Goal: Task Accomplishment & Management: Manage account settings

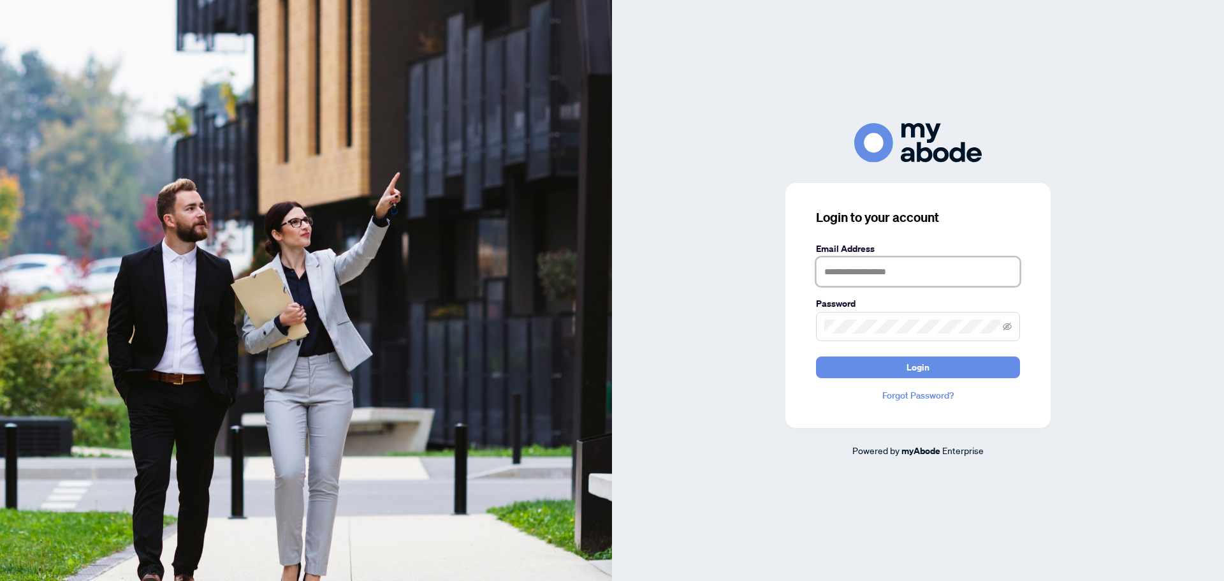
click at [880, 267] on input "text" at bounding box center [918, 271] width 204 height 29
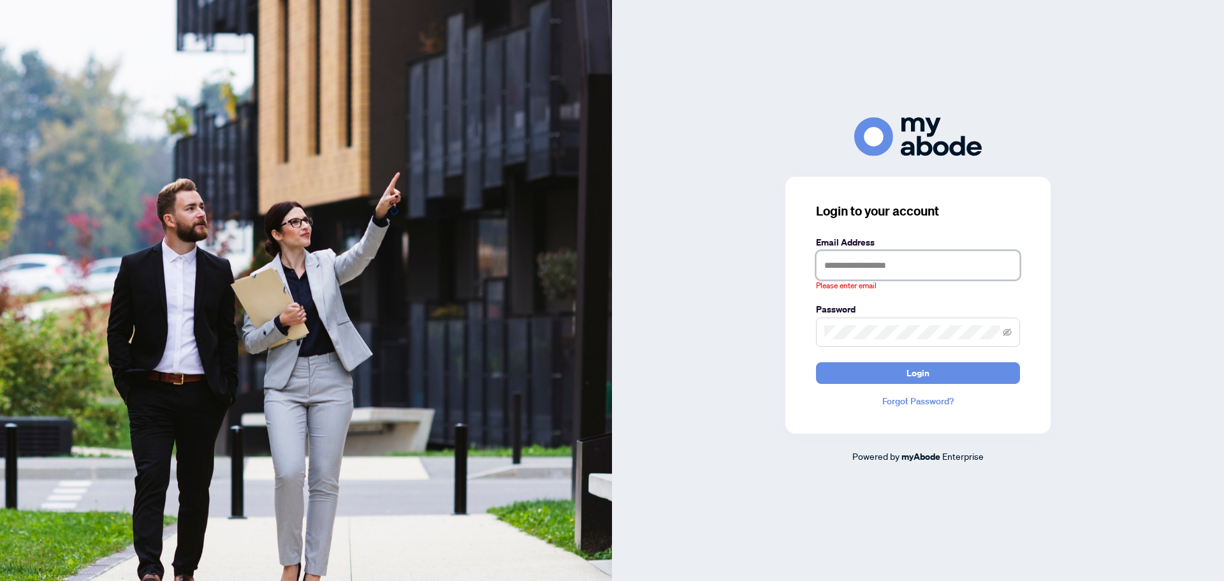
type input "**********"
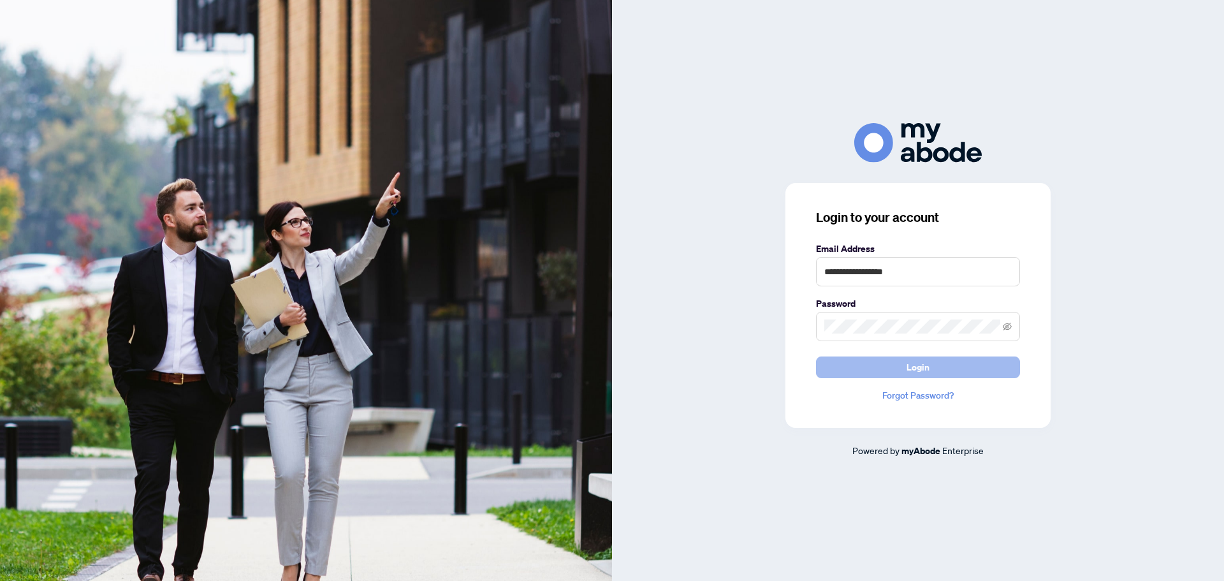
click at [932, 370] on button "Login" at bounding box center [918, 367] width 204 height 22
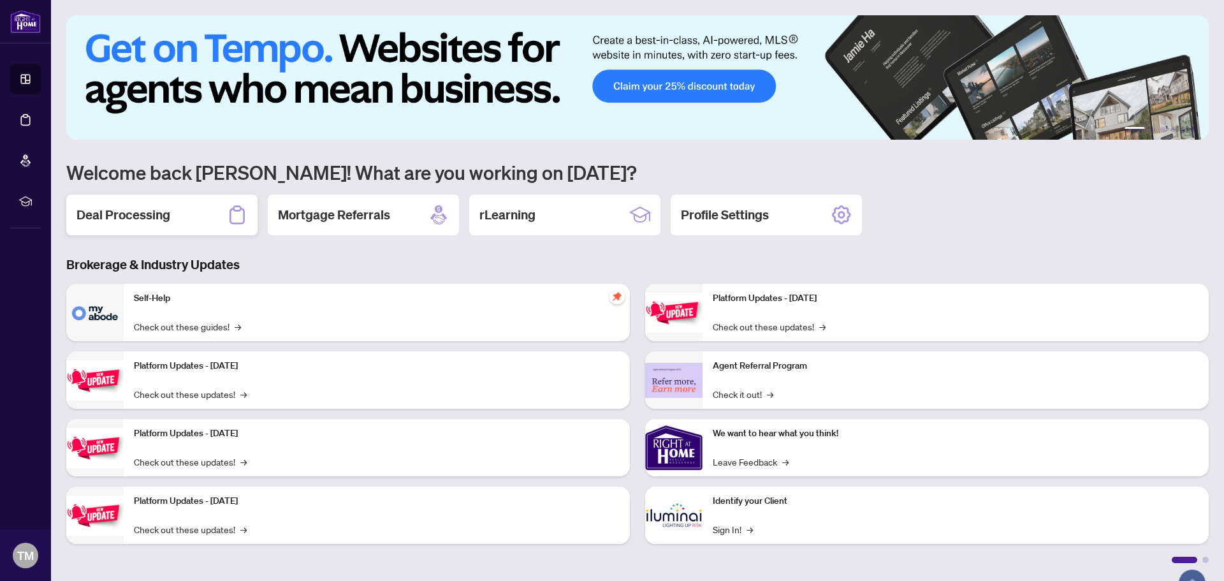
click at [149, 204] on div "Deal Processing" at bounding box center [161, 215] width 191 height 41
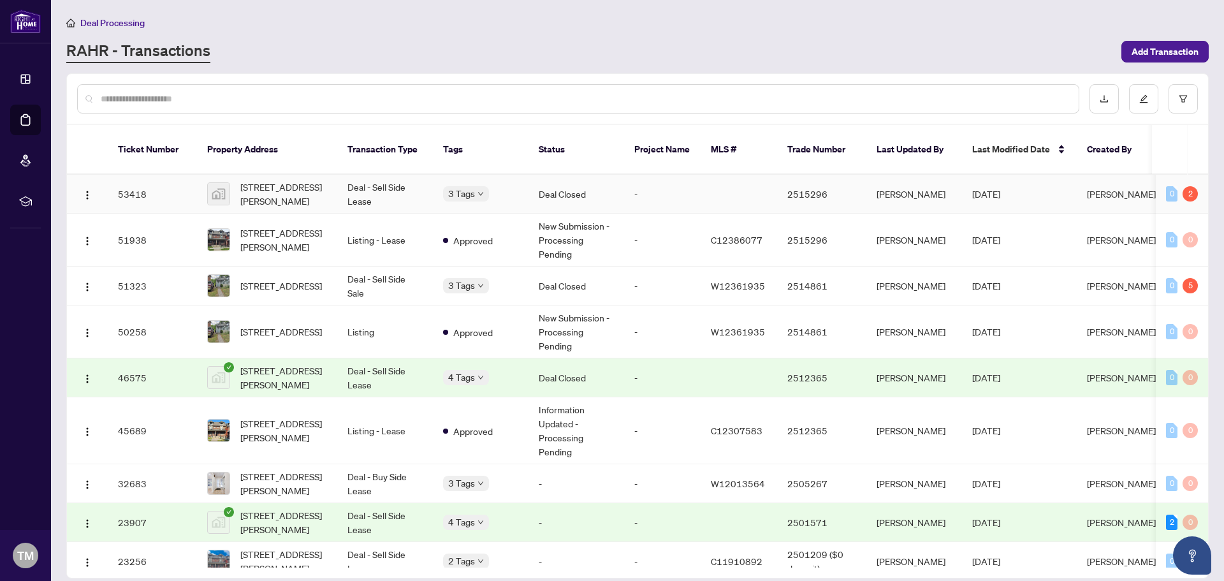
click at [1115, 188] on span "[PERSON_NAME]" at bounding box center [1121, 193] width 69 height 11
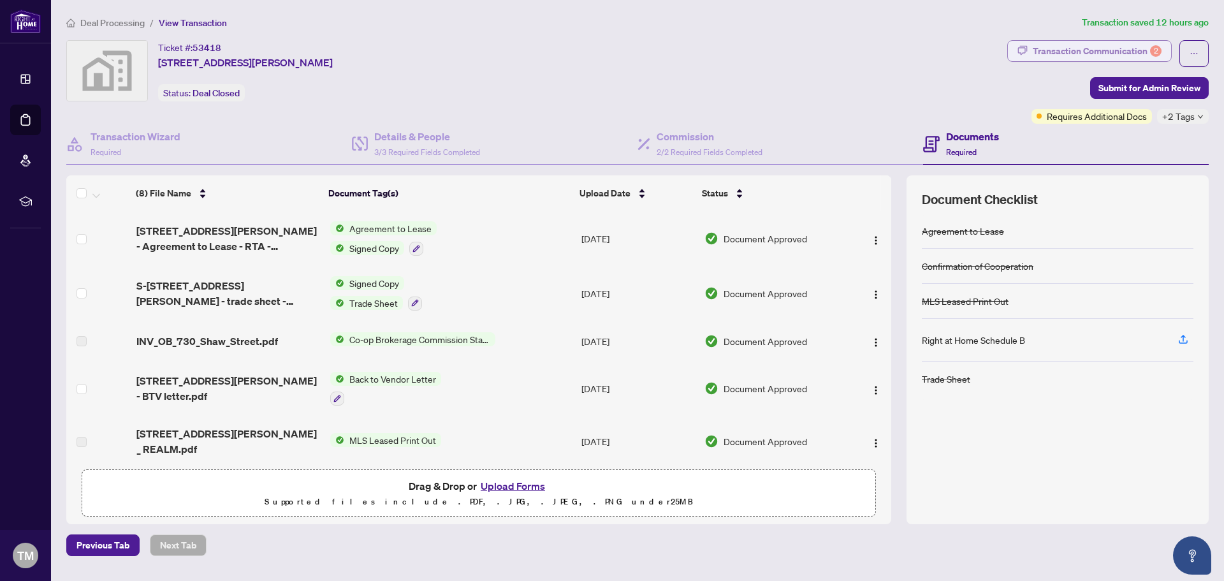
click at [1082, 48] on div "Transaction Communication 2" at bounding box center [1097, 51] width 129 height 20
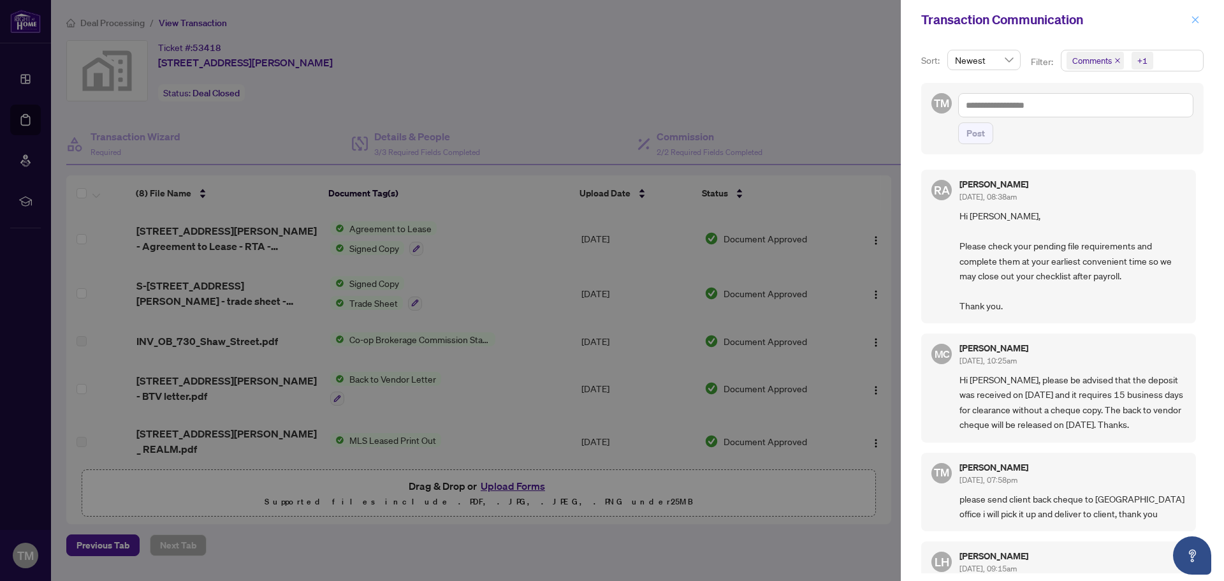
click at [1194, 19] on icon "close" at bounding box center [1195, 19] width 9 height 9
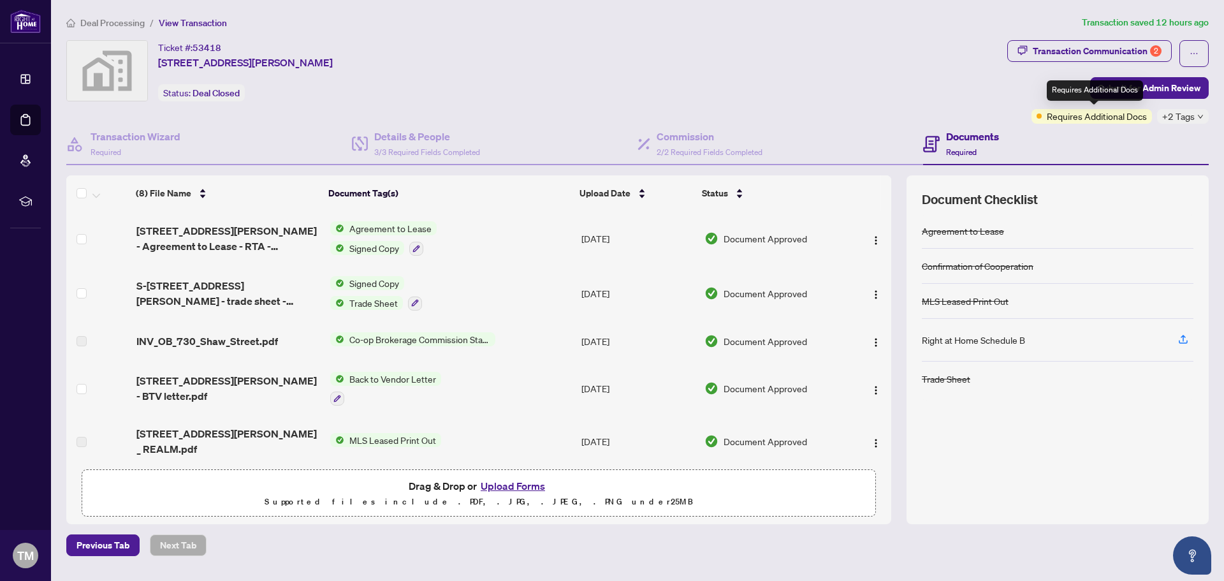
click at [1092, 115] on span "Requires Additional Docs" at bounding box center [1097, 116] width 100 height 14
click at [135, 131] on h4 "Transaction Wizard" at bounding box center [136, 136] width 90 height 15
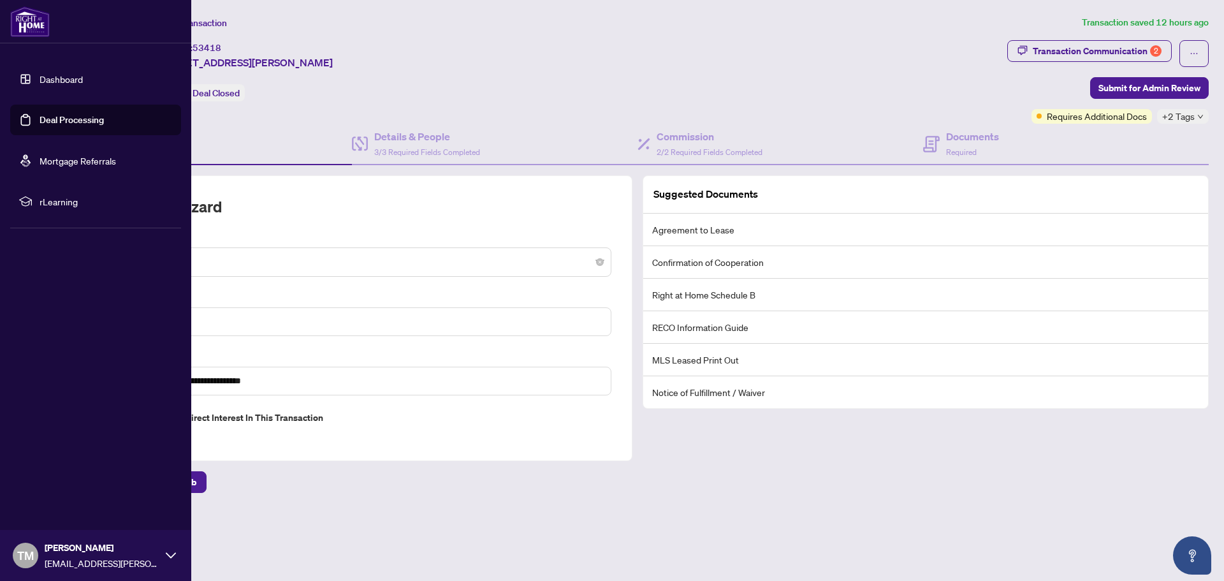
click at [57, 80] on link "Dashboard" at bounding box center [61, 78] width 43 height 11
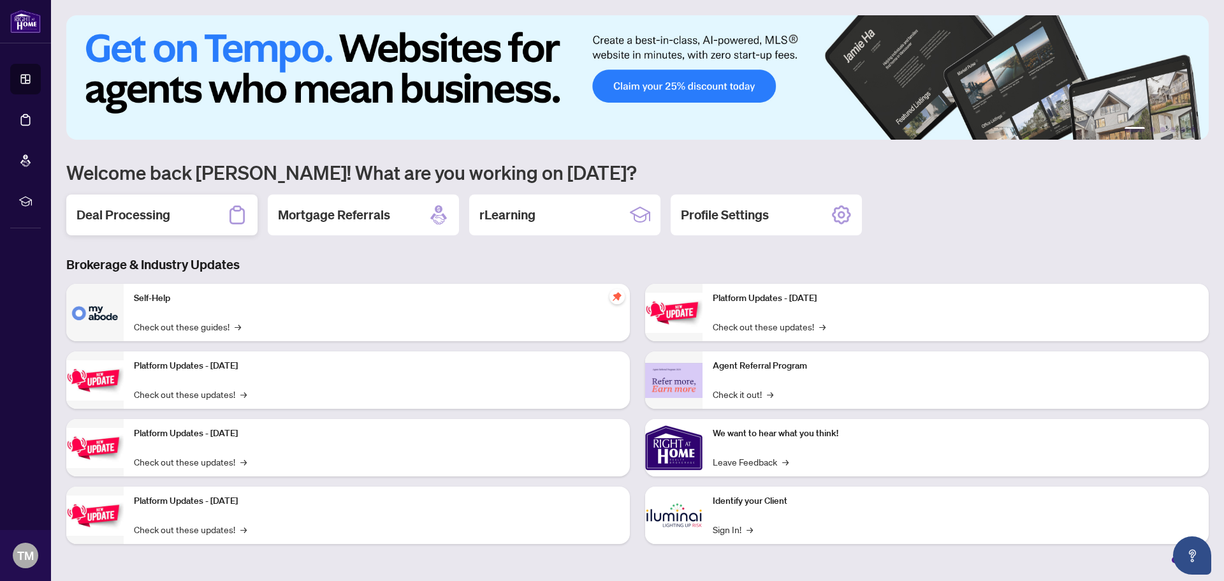
click at [195, 207] on div "Deal Processing" at bounding box center [161, 215] width 191 height 41
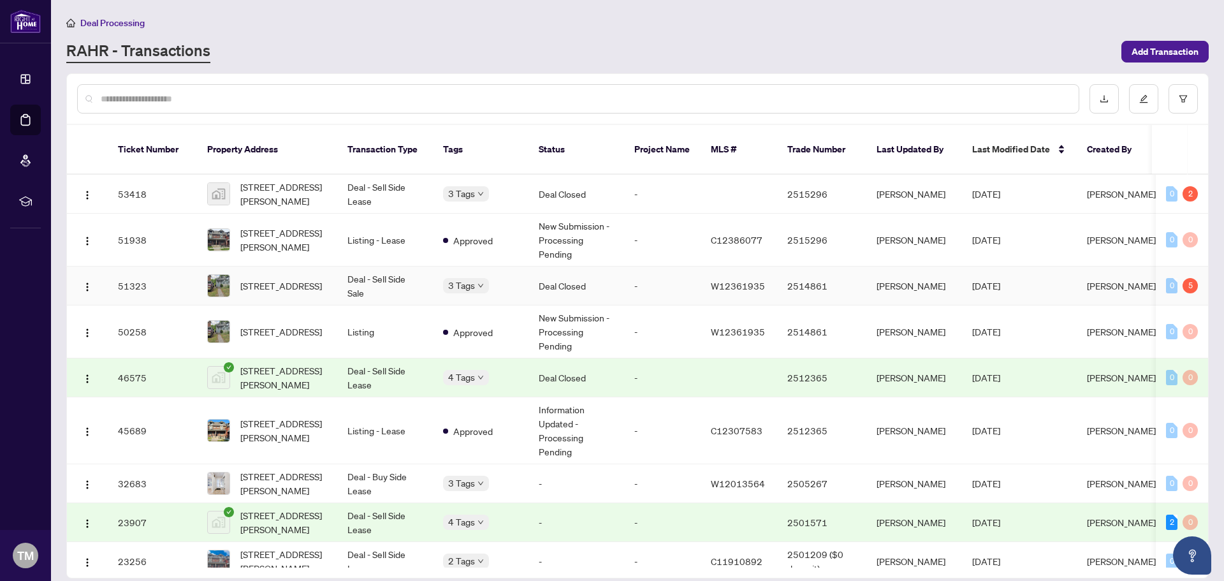
click at [555, 267] on td "Deal Closed" at bounding box center [577, 286] width 96 height 39
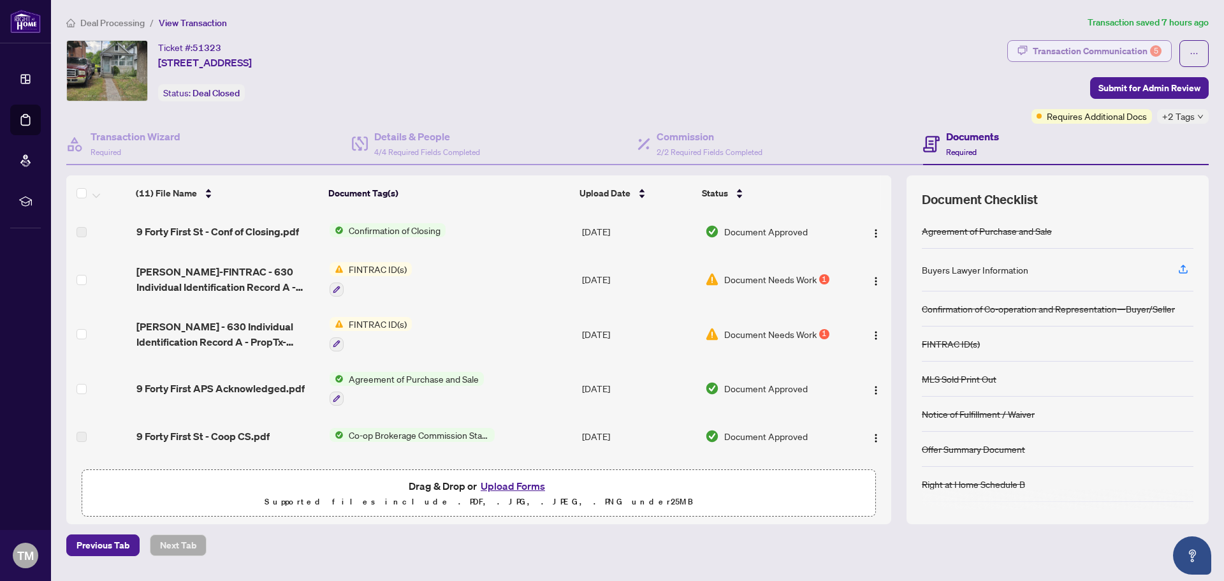
click at [1078, 50] on div "Transaction Communication 5" at bounding box center [1097, 51] width 129 height 20
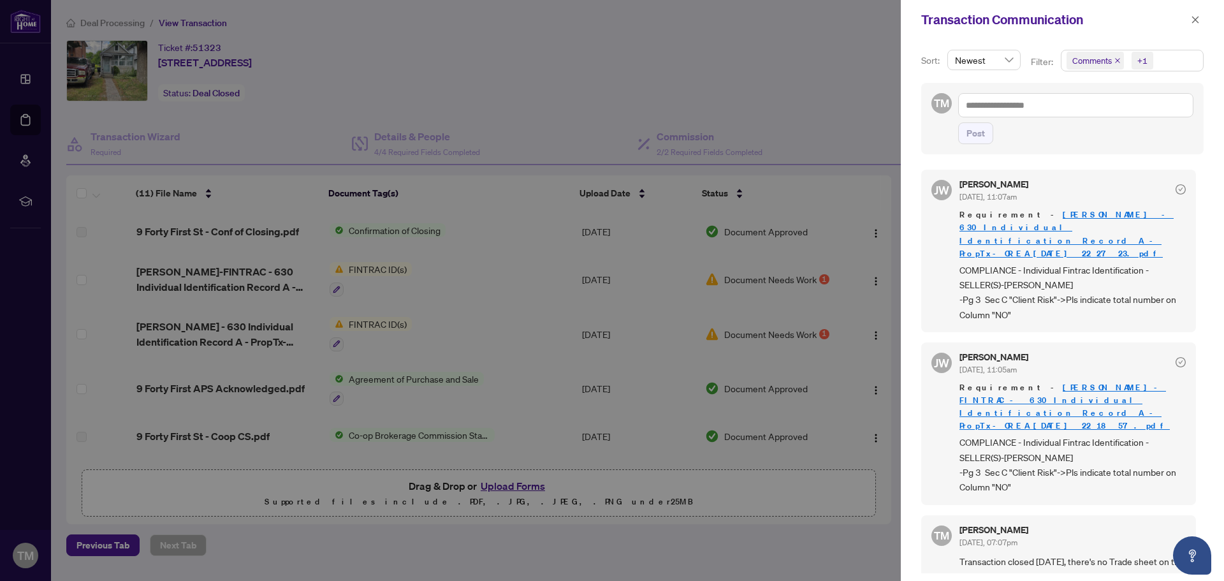
click at [748, 279] on div at bounding box center [612, 290] width 1224 height 581
click at [784, 274] on div at bounding box center [612, 290] width 1224 height 581
click at [1195, 18] on icon "close" at bounding box center [1196, 19] width 7 height 7
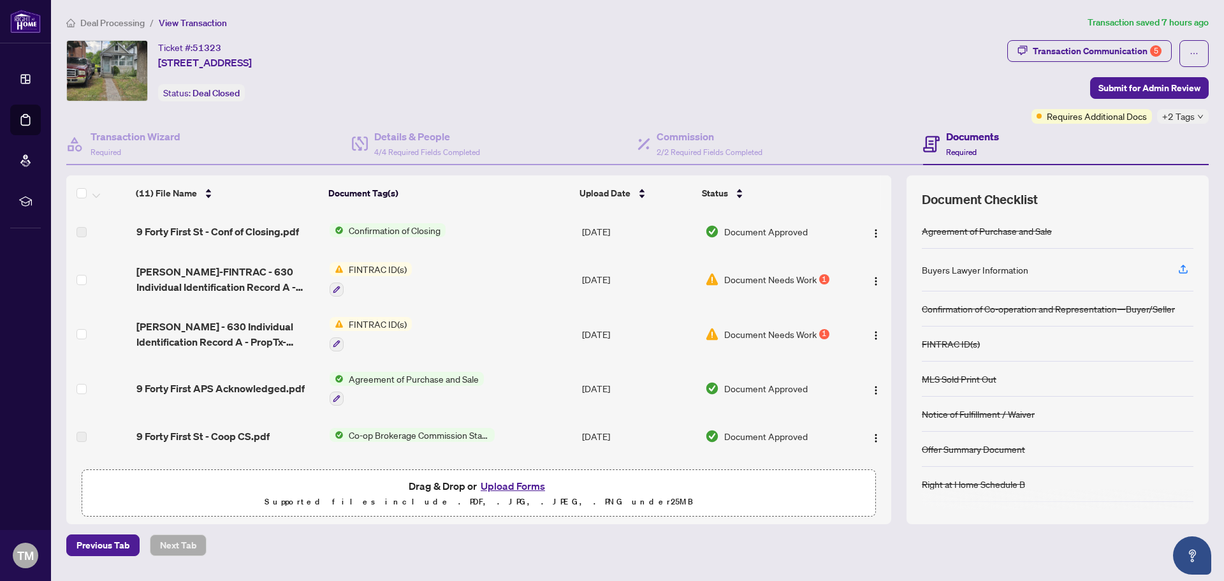
click at [786, 283] on span "Document Needs Work" at bounding box center [770, 279] width 92 height 14
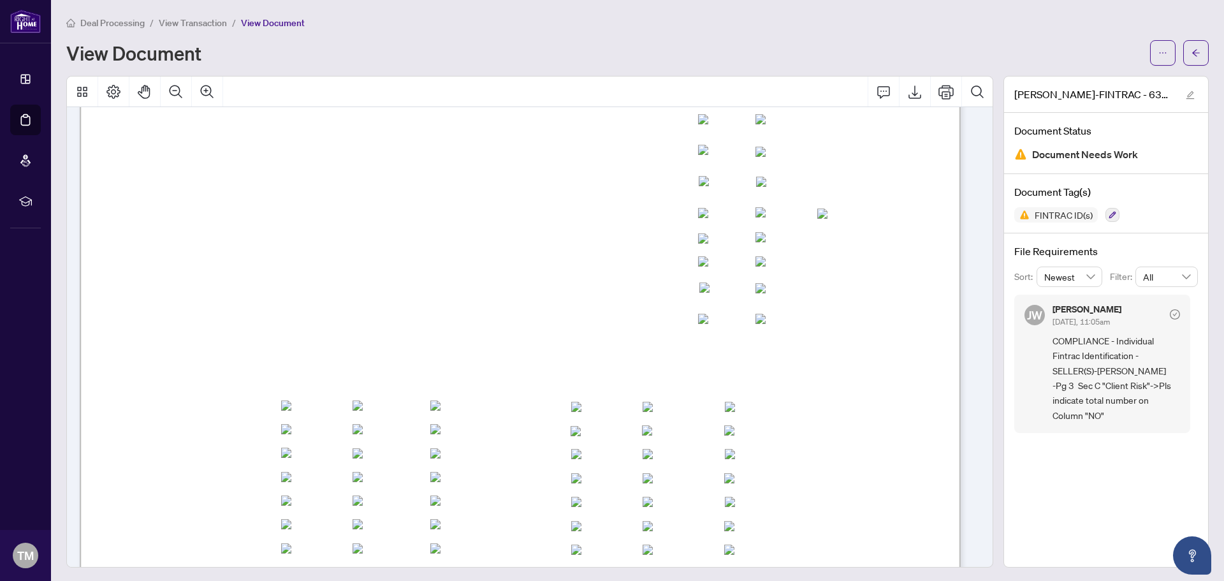
scroll to position [2556, 0]
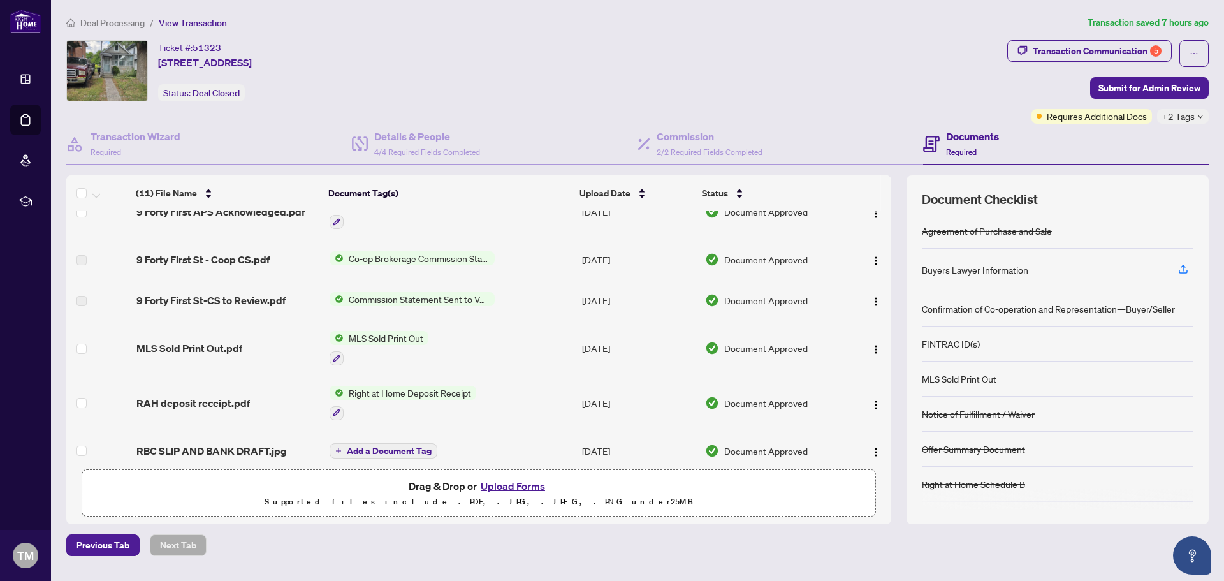
scroll to position [292, 0]
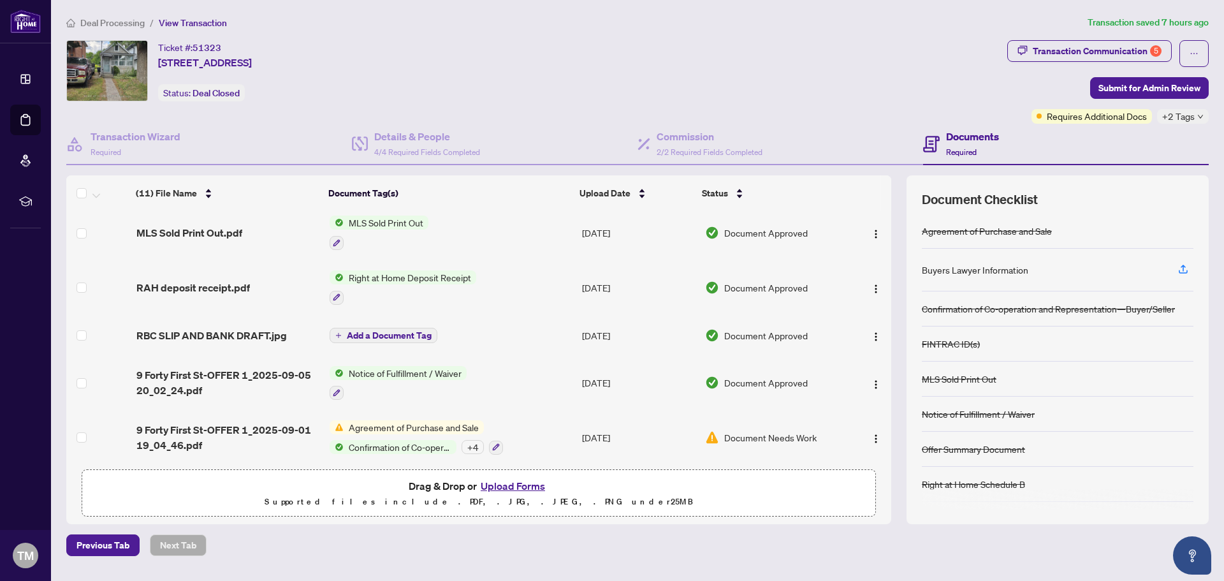
click at [516, 483] on button "Upload Forms" at bounding box center [513, 486] width 72 height 17
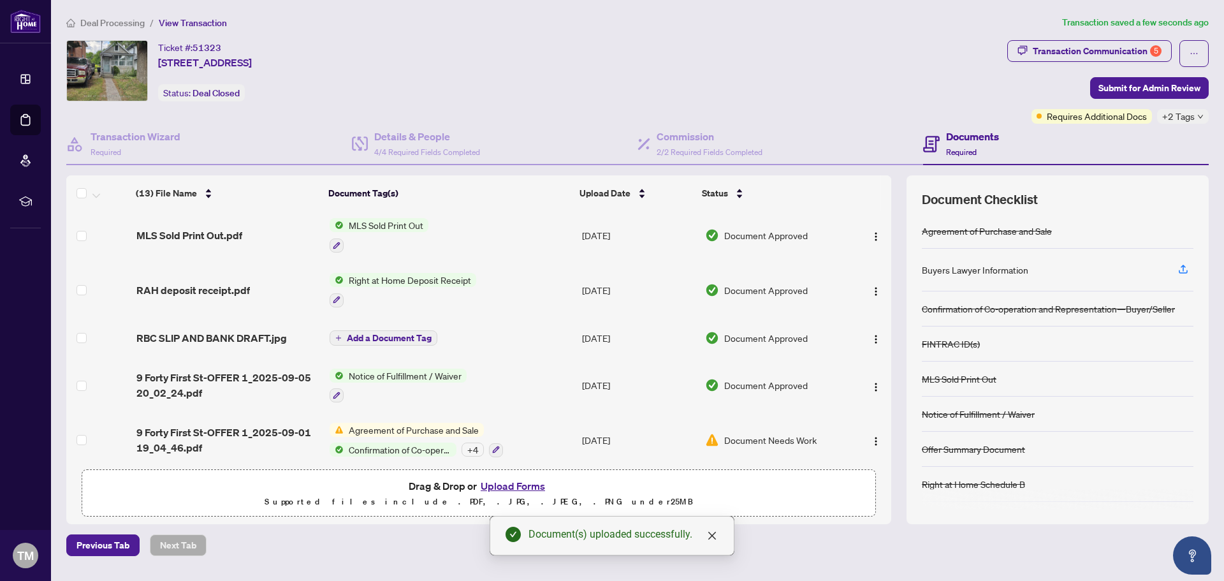
scroll to position [394, 0]
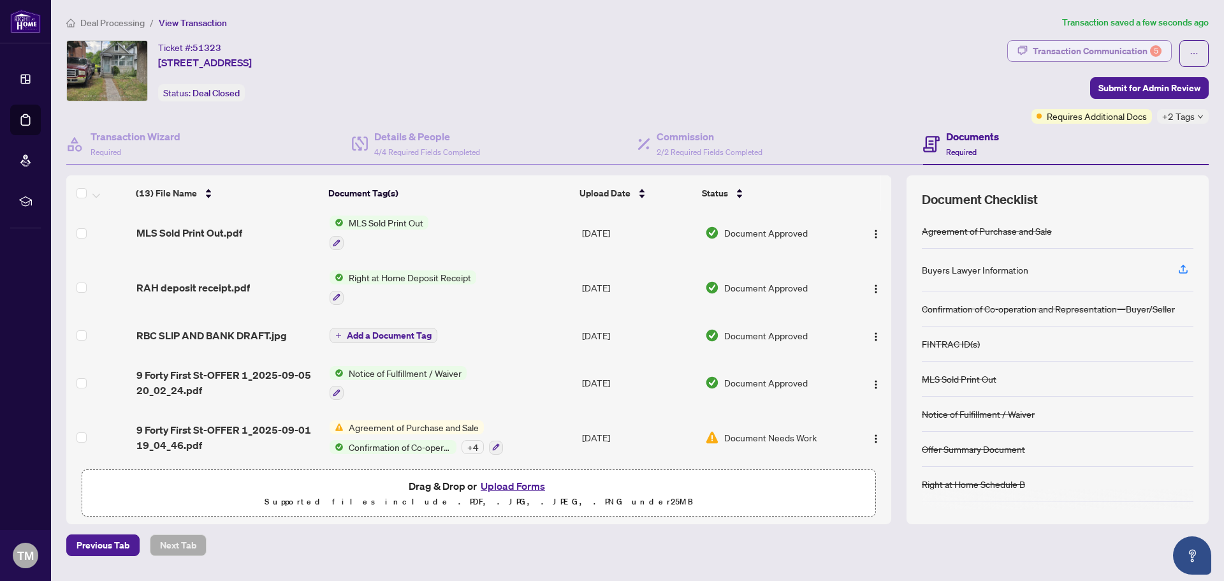
click at [1077, 50] on div "Transaction Communication 5" at bounding box center [1097, 51] width 129 height 20
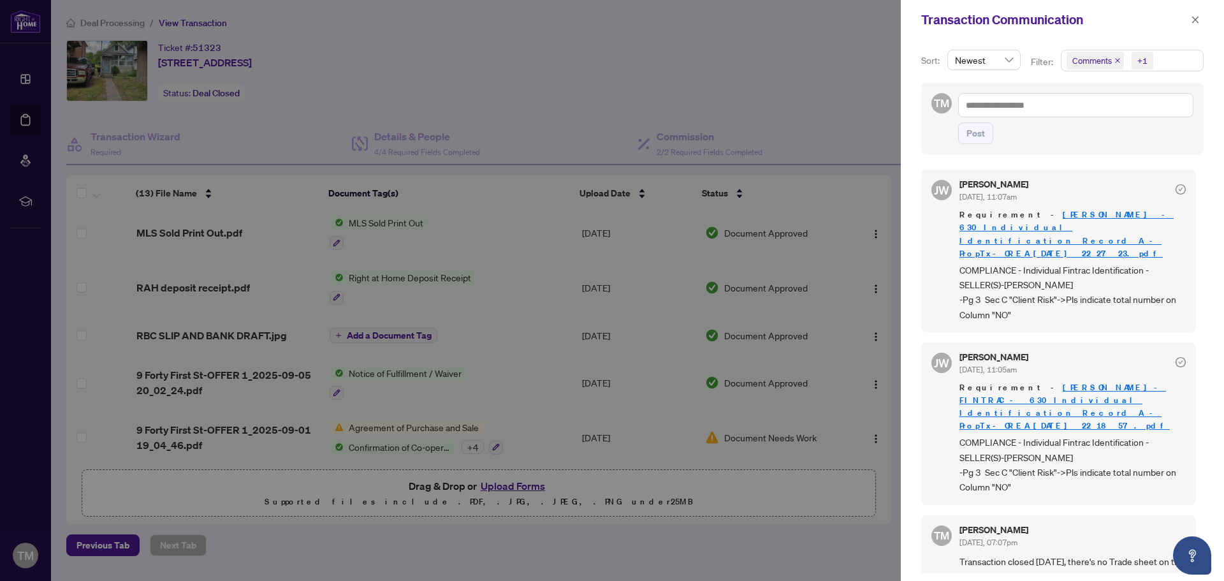
click at [1194, 17] on icon "close" at bounding box center [1196, 19] width 7 height 7
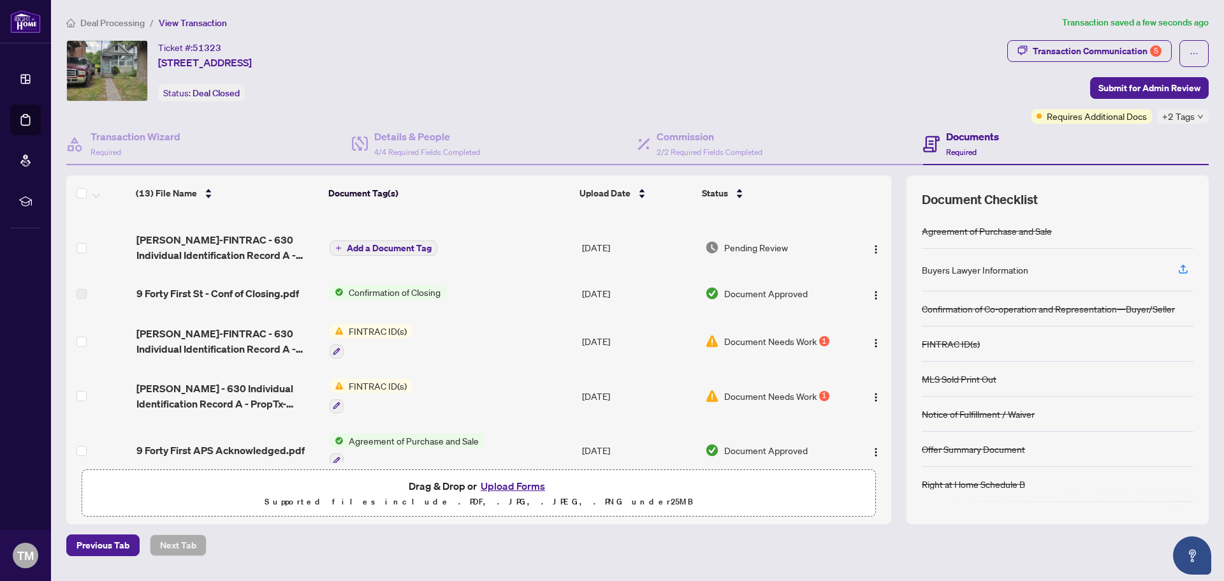
scroll to position [0, 0]
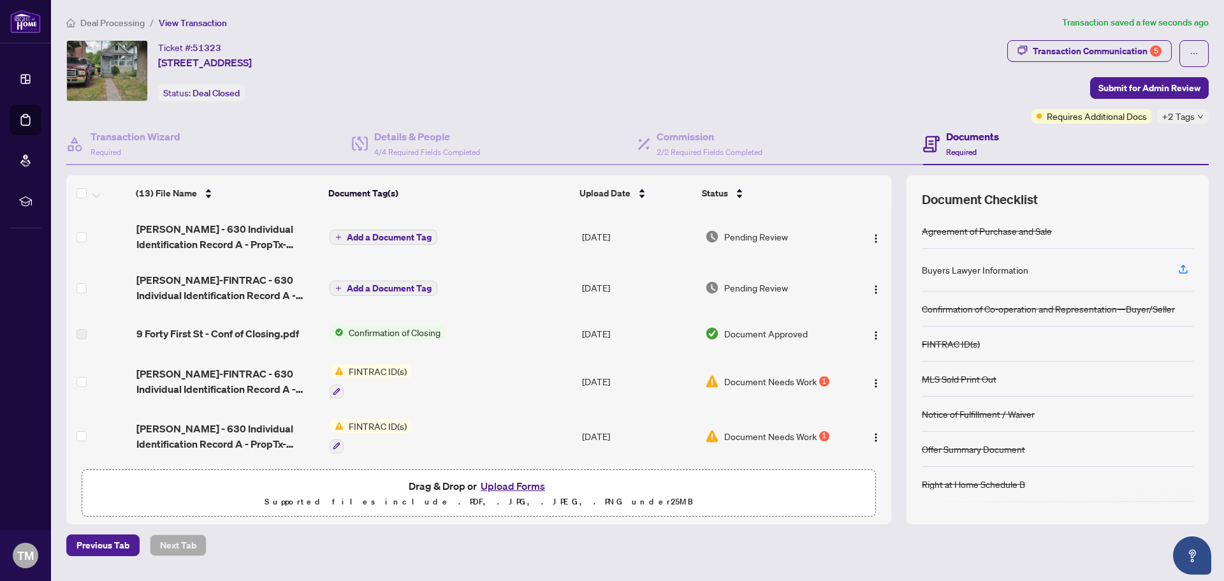
click at [606, 235] on td "[DATE]" at bounding box center [638, 236] width 123 height 51
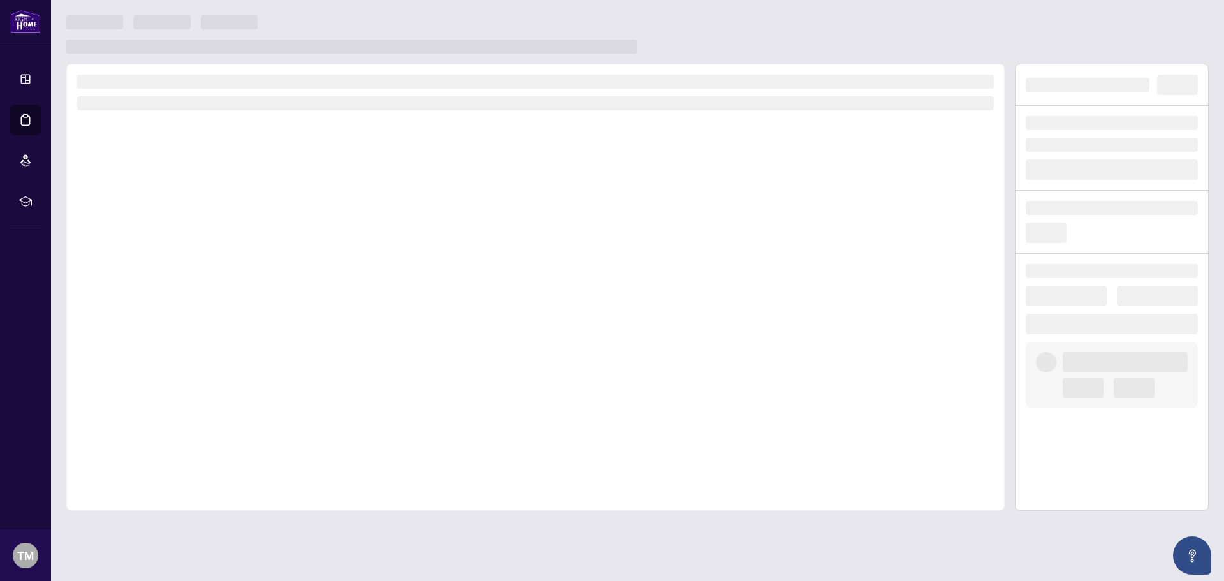
click at [606, 235] on div at bounding box center [535, 287] width 939 height 447
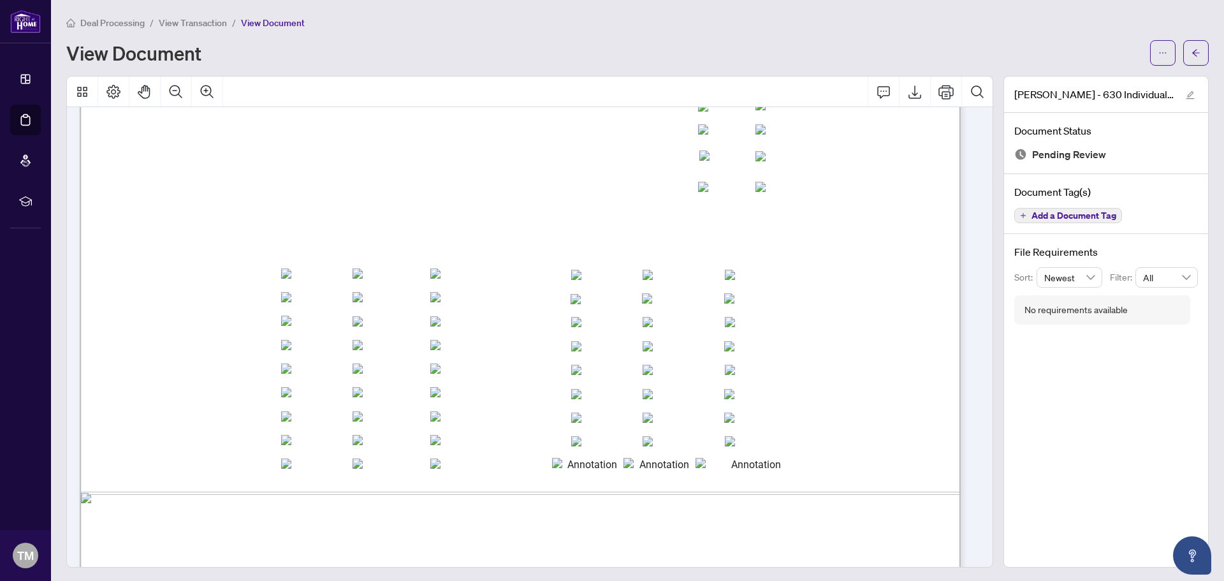
scroll to position [2678, 0]
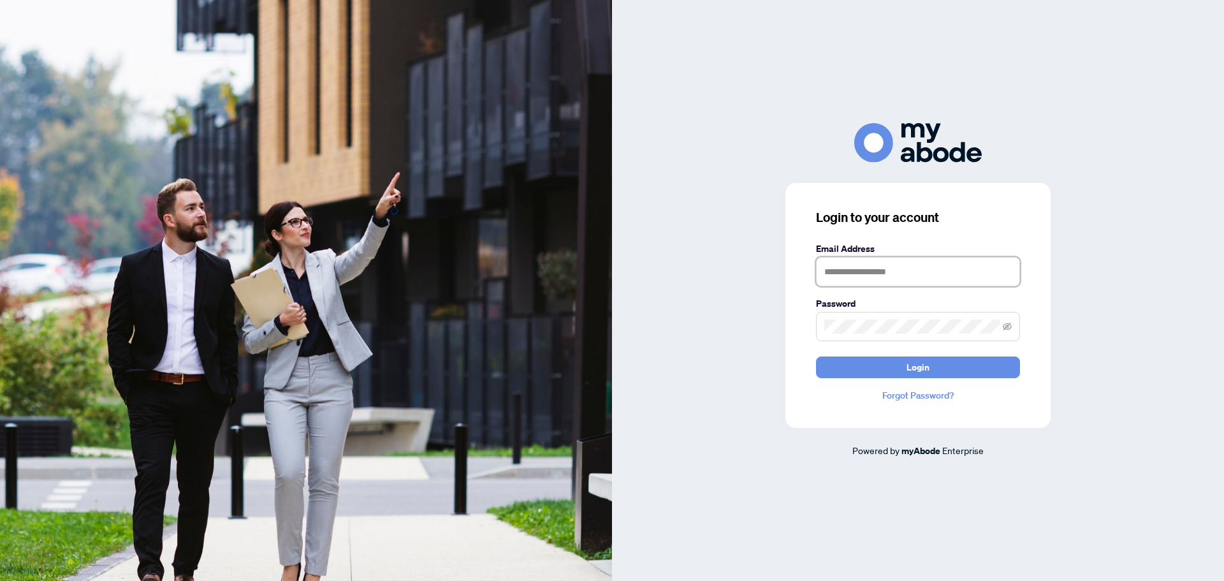
click at [855, 277] on input "text" at bounding box center [918, 271] width 204 height 29
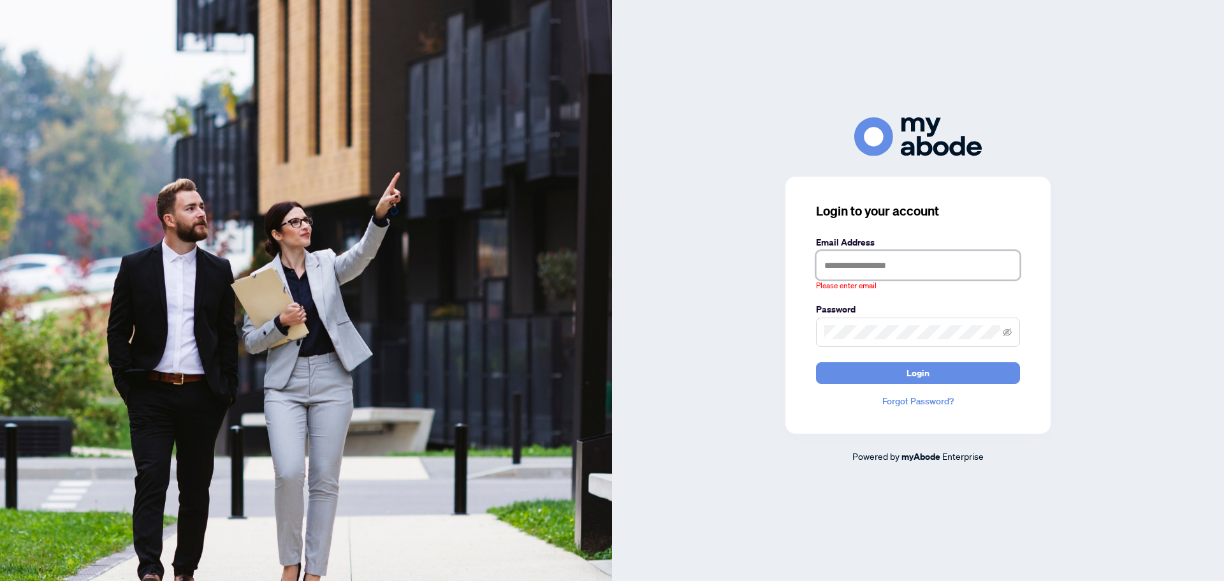
type input "**********"
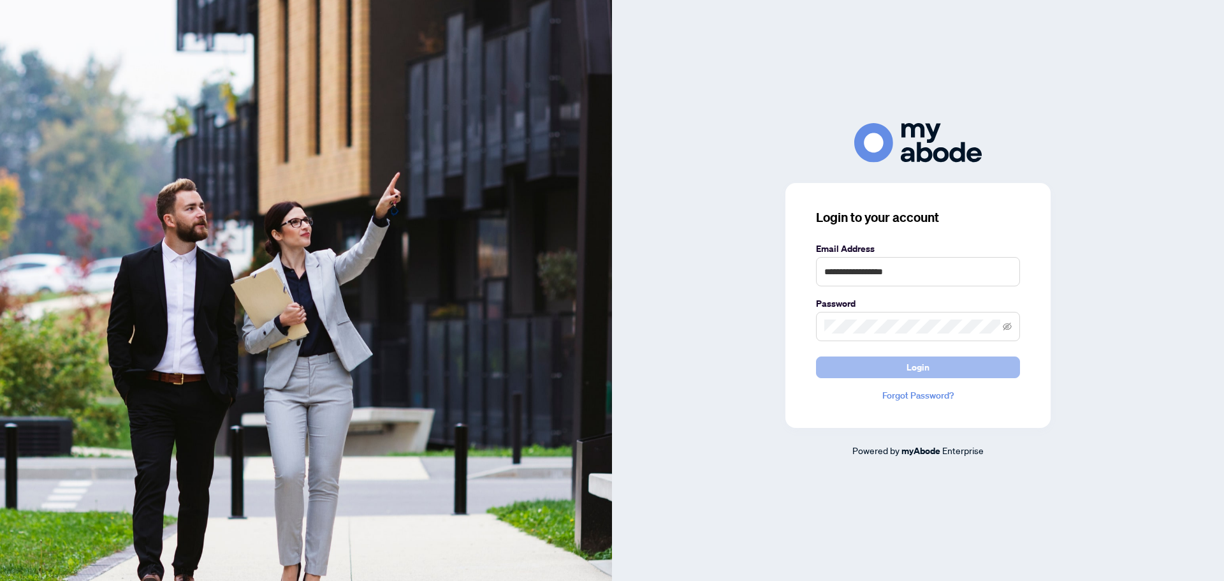
click at [906, 369] on button "Login" at bounding box center [918, 367] width 204 height 22
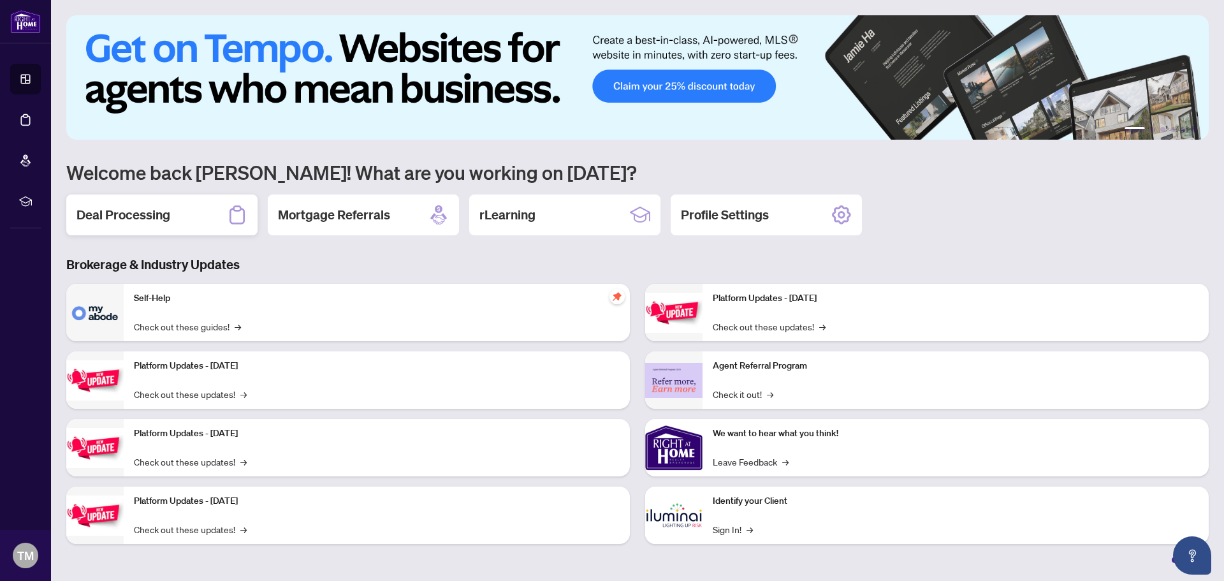
click at [179, 217] on div "Deal Processing" at bounding box center [161, 215] width 191 height 41
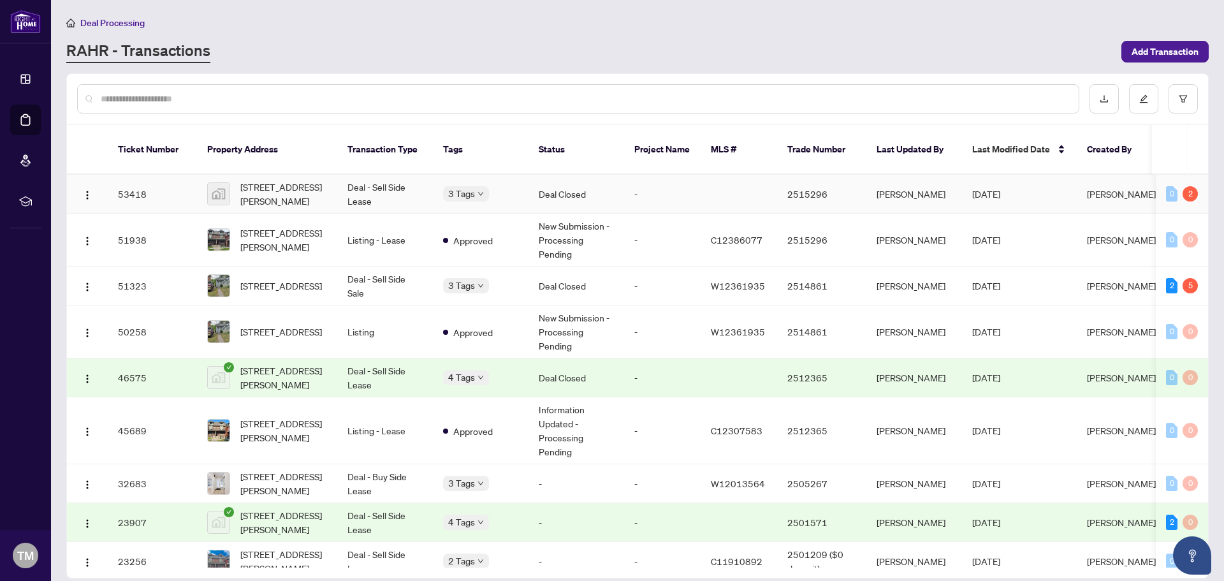
click at [557, 184] on td "Deal Closed" at bounding box center [577, 194] width 96 height 39
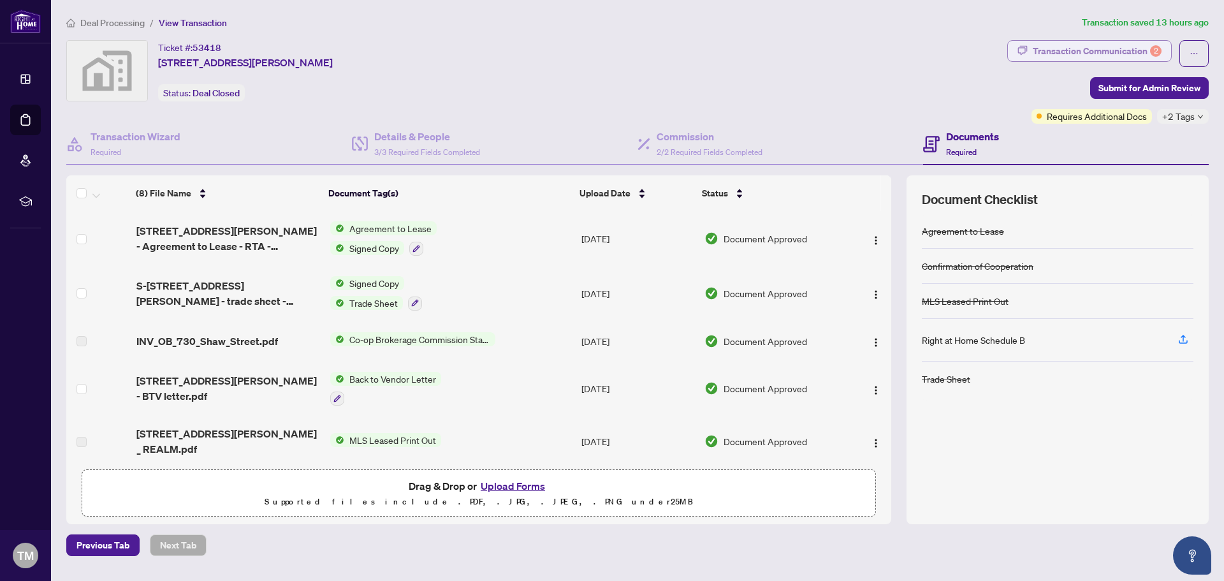
click at [1127, 48] on div "Transaction Communication 2" at bounding box center [1097, 51] width 129 height 20
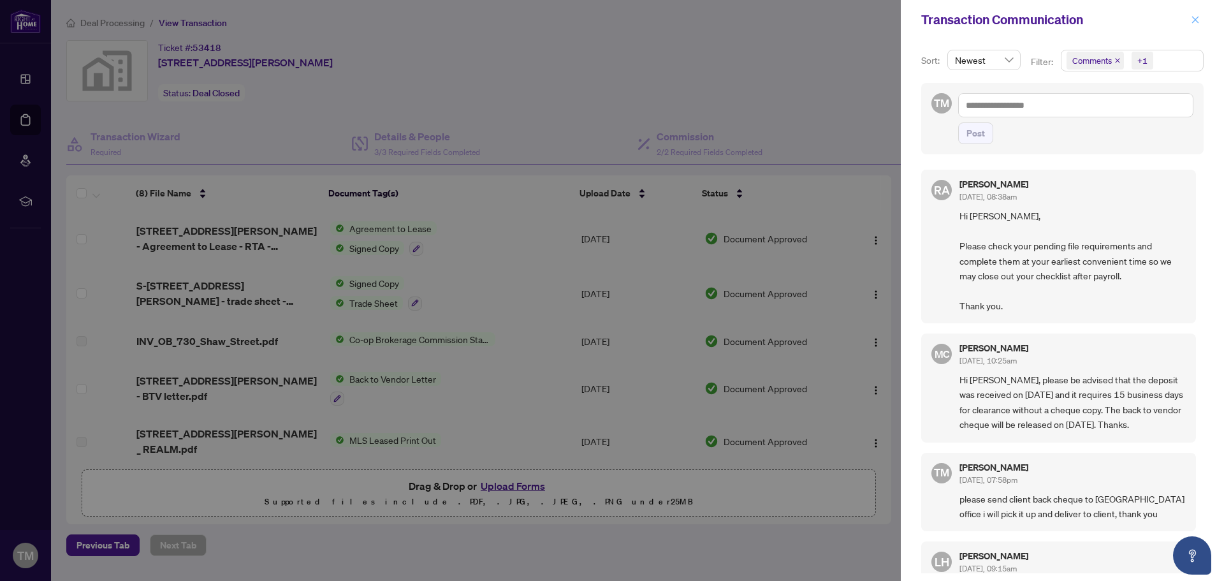
click at [1195, 21] on icon "close" at bounding box center [1195, 19] width 9 height 9
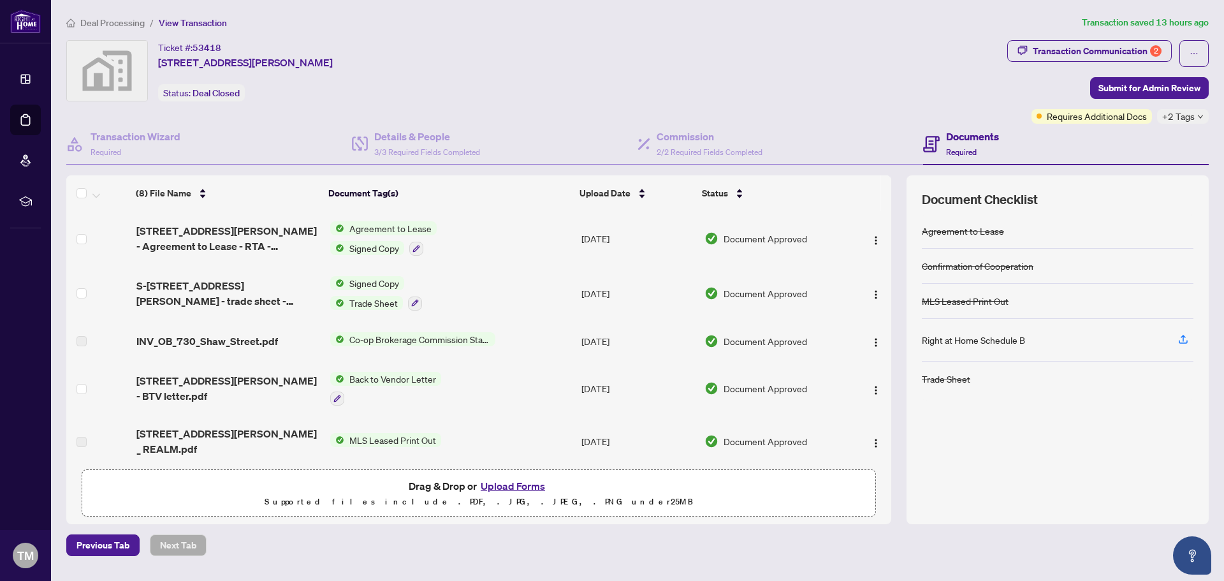
click at [379, 228] on span "Agreement to Lease" at bounding box center [390, 228] width 92 height 14
click at [533, 239] on td "Agreement to Lease Signed Copy" at bounding box center [450, 238] width 251 height 55
click at [1077, 48] on div "Transaction Communication 2" at bounding box center [1097, 51] width 129 height 20
